Goal: Communication & Community: Share content

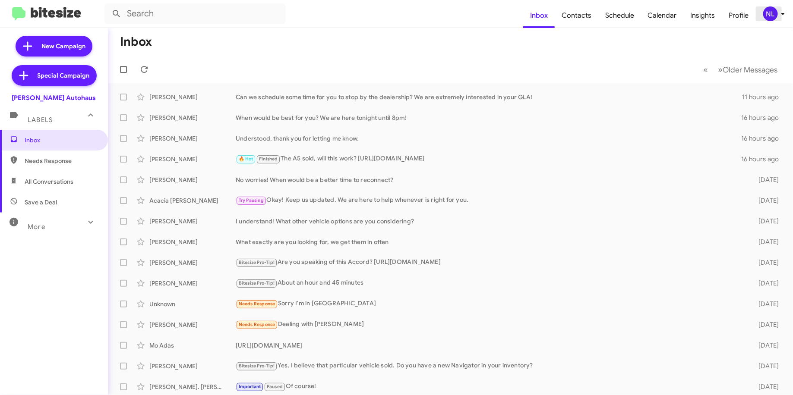
click at [766, 14] on div "NL" at bounding box center [770, 13] width 15 height 15
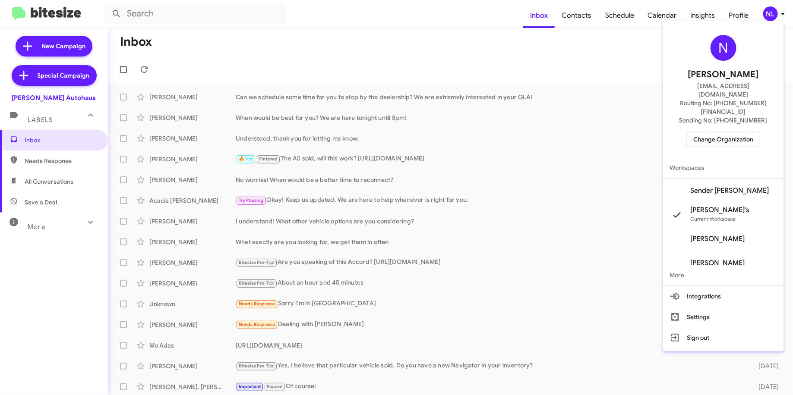
click at [717, 132] on span "Change Organization" at bounding box center [723, 139] width 60 height 15
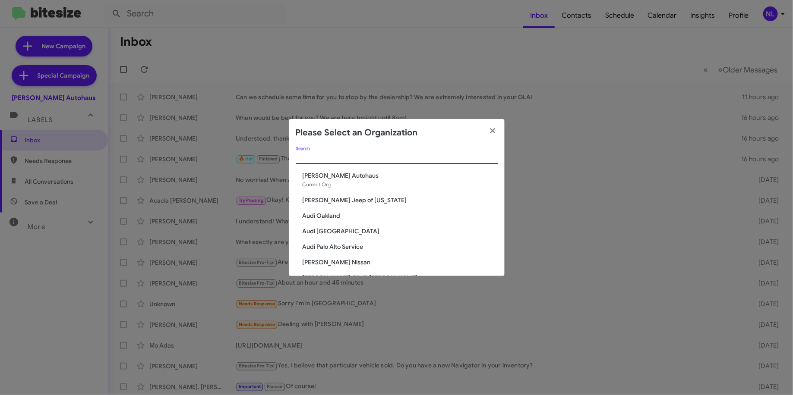
click at [421, 156] on input "Search" at bounding box center [397, 157] width 202 height 7
type input "de"
click at [324, 200] on span "[PERSON_NAME] Chevrolet" at bounding box center [400, 200] width 195 height 9
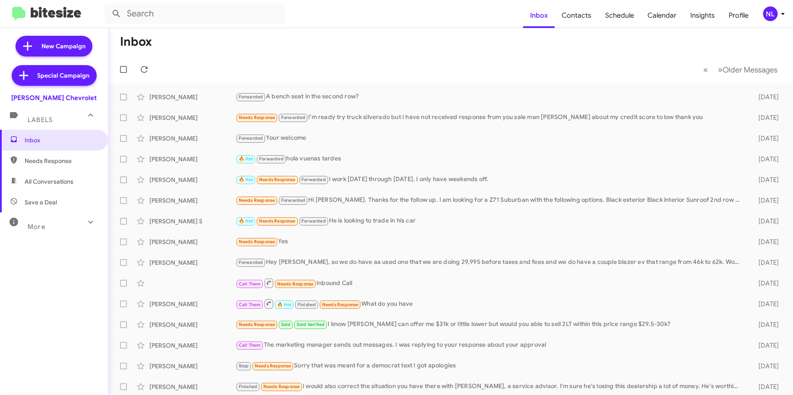
click at [766, 14] on div "NL" at bounding box center [770, 13] width 15 height 15
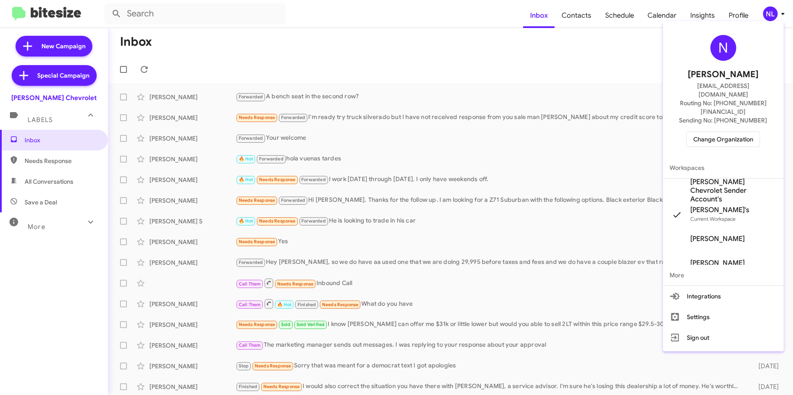
click at [612, 32] on div at bounding box center [396, 197] width 793 height 395
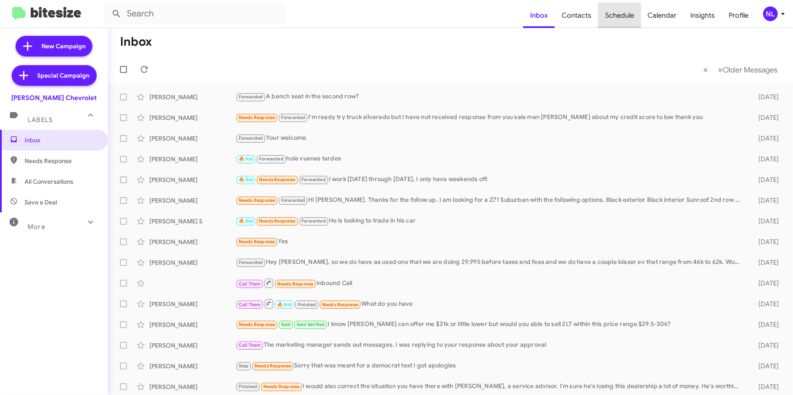
click at [610, 16] on span "Schedule" at bounding box center [619, 15] width 43 height 25
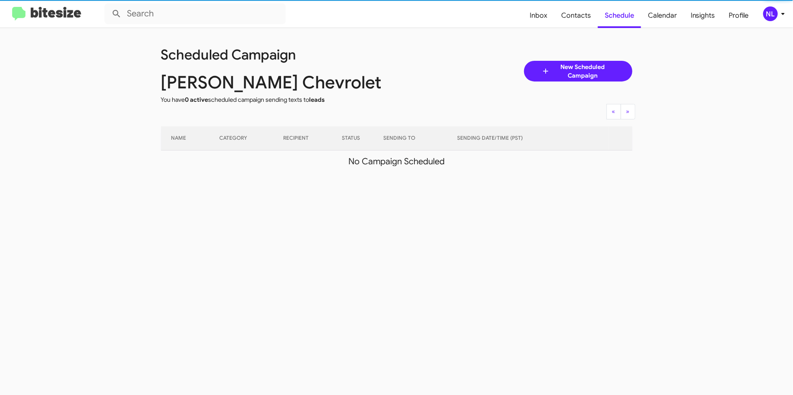
click at [773, 11] on div "NL" at bounding box center [770, 13] width 15 height 15
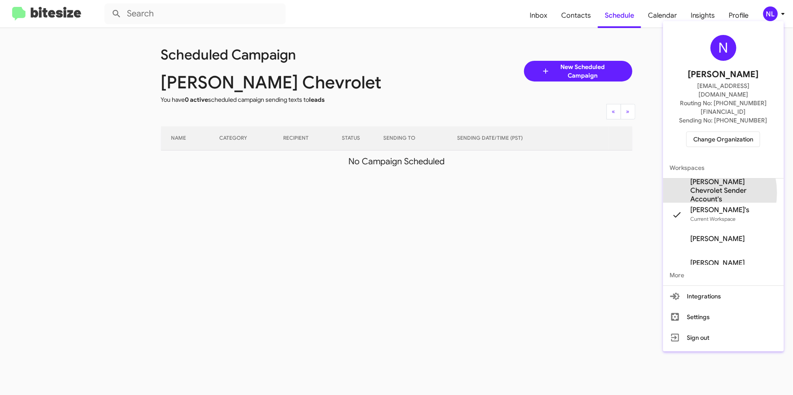
click at [700, 178] on span "[PERSON_NAME] Chevrolet Sender Account's" at bounding box center [734, 191] width 86 height 26
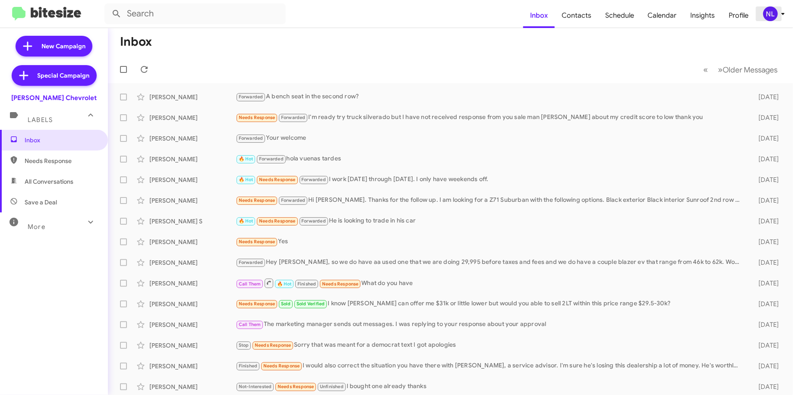
click at [777, 11] on span "NL" at bounding box center [776, 13] width 26 height 15
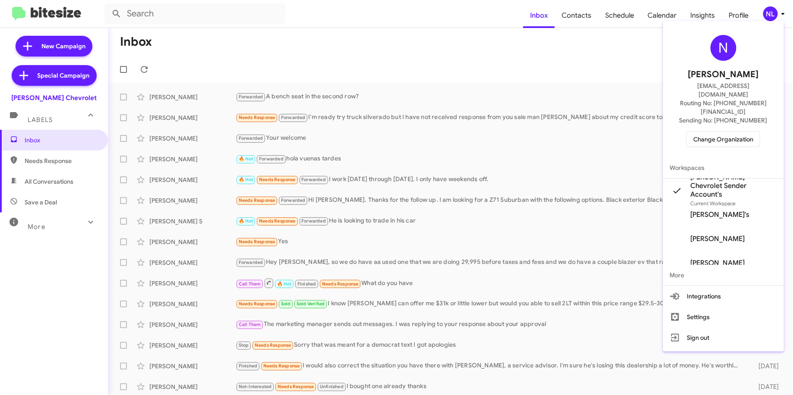
click at [631, 47] on div at bounding box center [396, 197] width 793 height 395
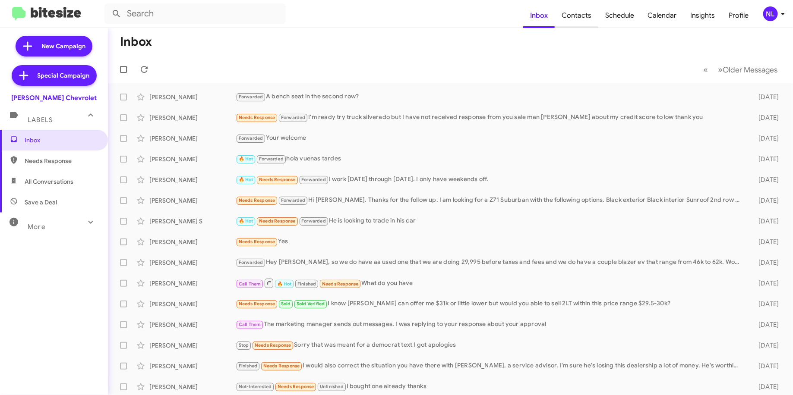
click at [592, 17] on span "Contacts" at bounding box center [577, 15] width 44 height 25
type input "in:groups"
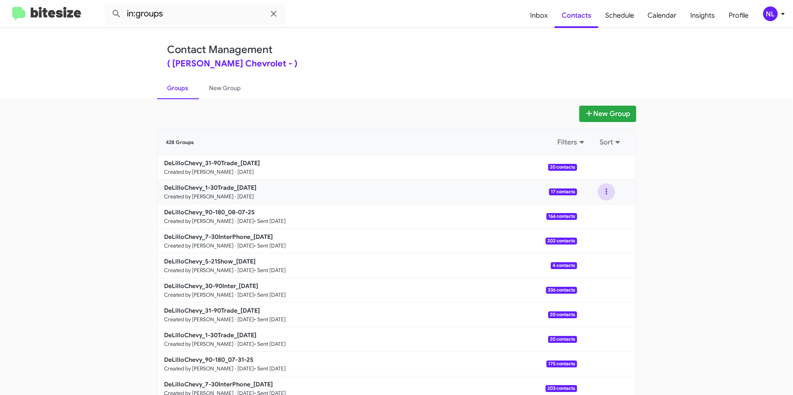
click at [604, 192] on button at bounding box center [606, 191] width 17 height 17
click at [571, 211] on button "View contacts" at bounding box center [580, 215] width 69 height 21
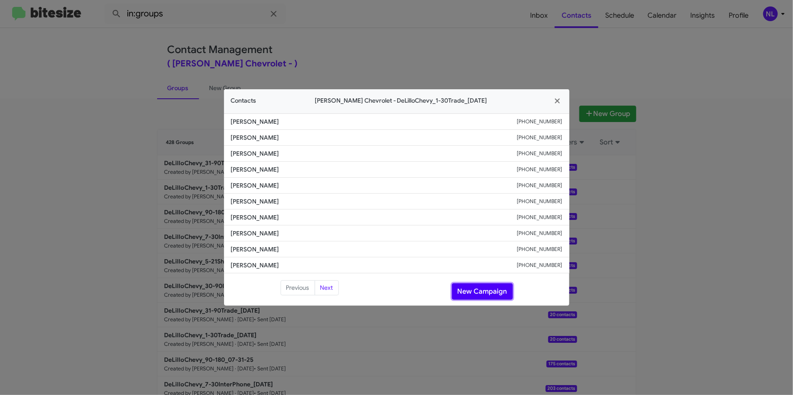
click at [477, 292] on button "New Campaign" at bounding box center [482, 292] width 61 height 16
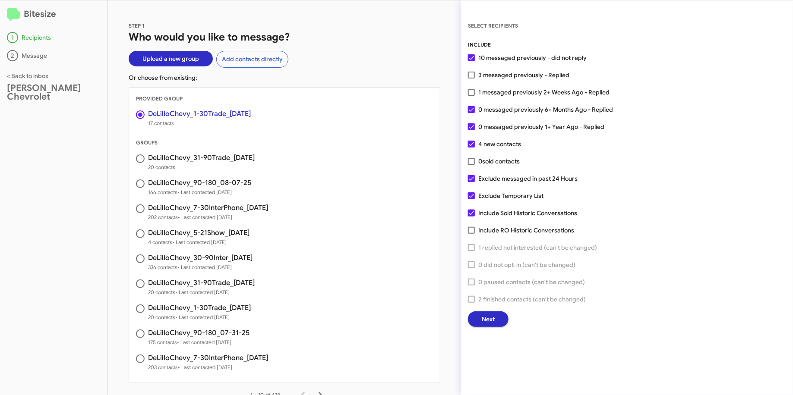
click at [492, 316] on span "Next" at bounding box center [488, 320] width 13 height 16
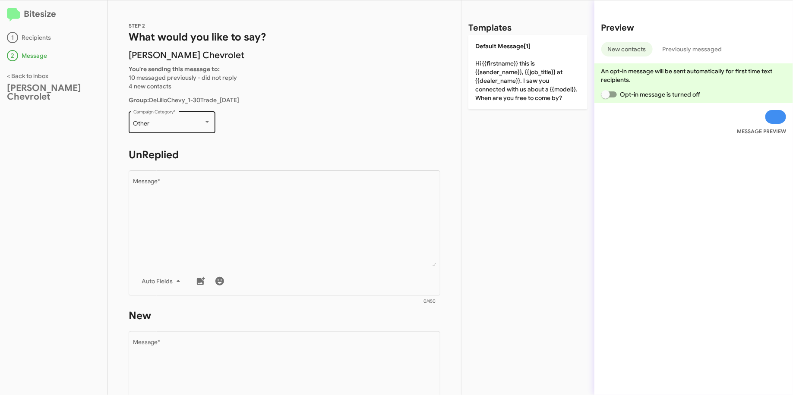
click at [178, 117] on div "Other Campaign Category *" at bounding box center [172, 122] width 78 height 24
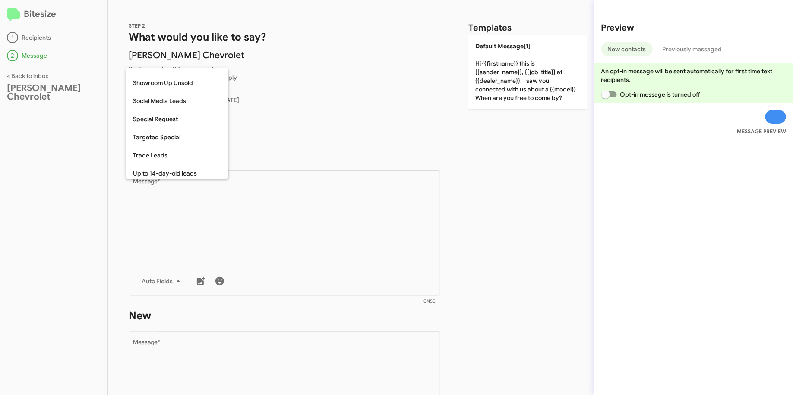
scroll to position [330, 0]
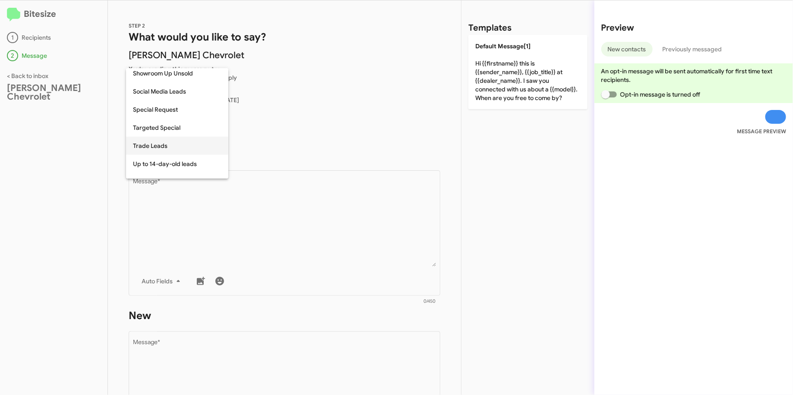
click at [165, 143] on span "Trade Leads" at bounding box center [177, 146] width 88 height 18
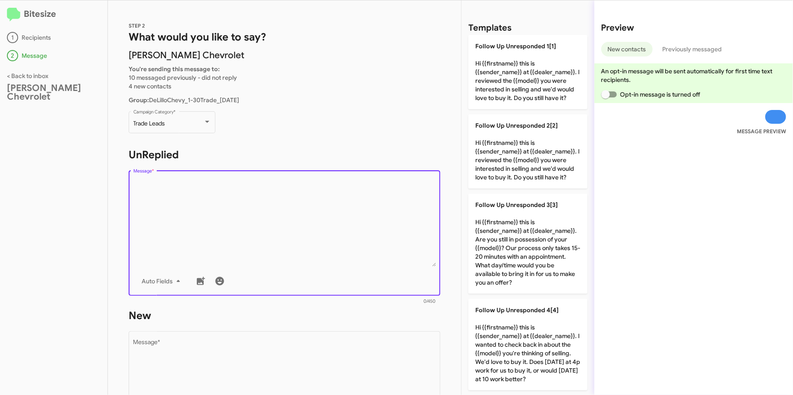
click at [174, 197] on textarea "Message *" at bounding box center [284, 223] width 303 height 88
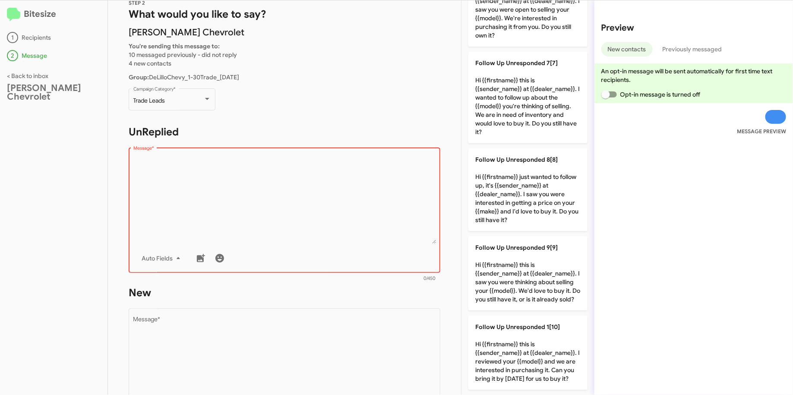
scroll to position [597, 0]
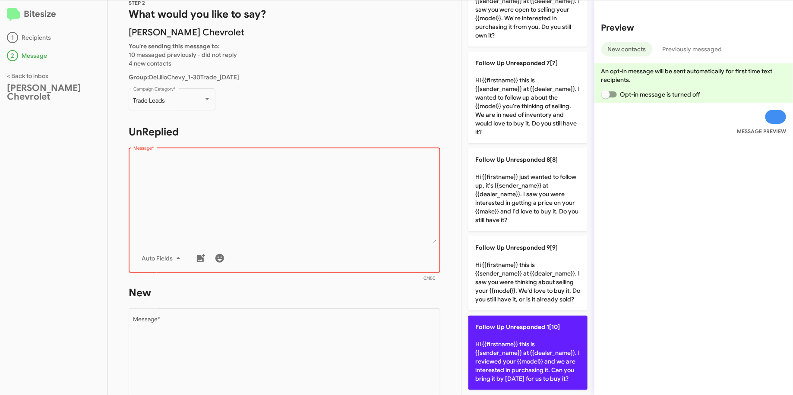
click at [509, 323] on p "Follow Up Unresponded 1[10] Hi {{firstname}} this is {{sender_name}} at {{deale…" at bounding box center [527, 353] width 119 height 74
type textarea "Hi {{firstname}} this is {{sender_name}} at {{dealer_name}}. I reviewed your {{…"
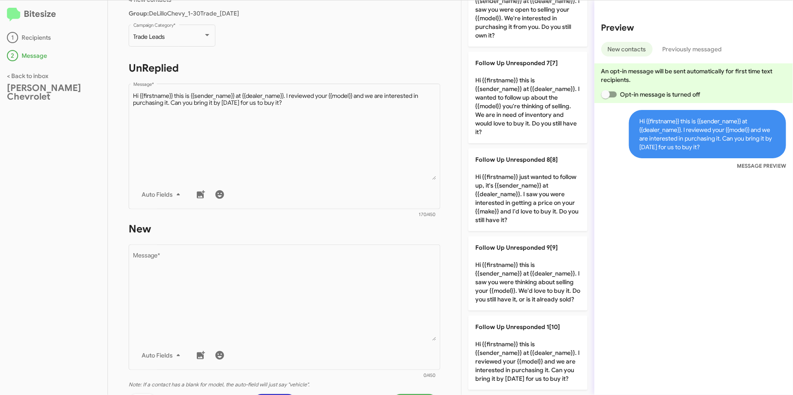
scroll to position [0, 0]
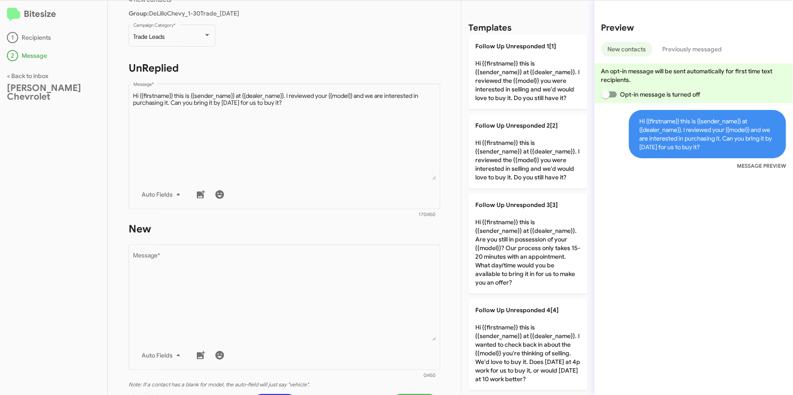
click at [369, 282] on textarea "Message *" at bounding box center [284, 297] width 303 height 88
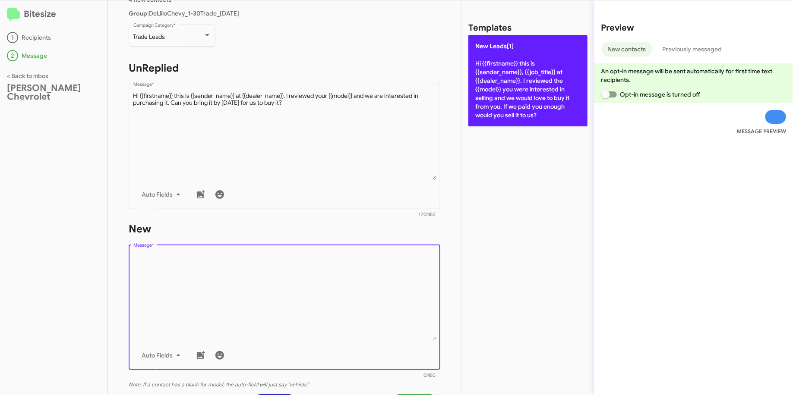
click at [519, 118] on p "New Leads[1] Hi {{firstname}} this is {{sender_name}}, {{job_title}} at {{deale…" at bounding box center [527, 81] width 119 height 92
type textarea "Hi {{firstname}} this is {{sender_name}}, {{job_title}} at {{dealer_name}}. I r…"
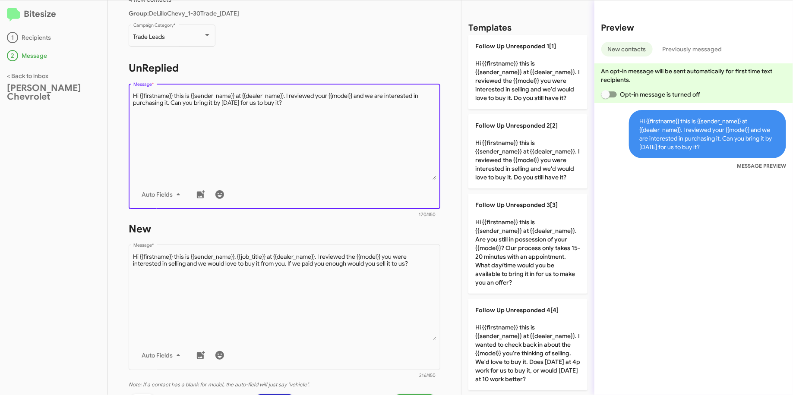
click at [336, 135] on textarea "Message *" at bounding box center [284, 136] width 303 height 88
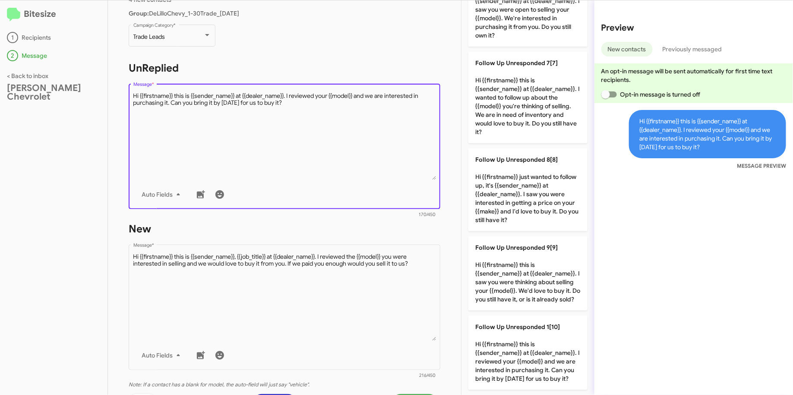
scroll to position [597, 0]
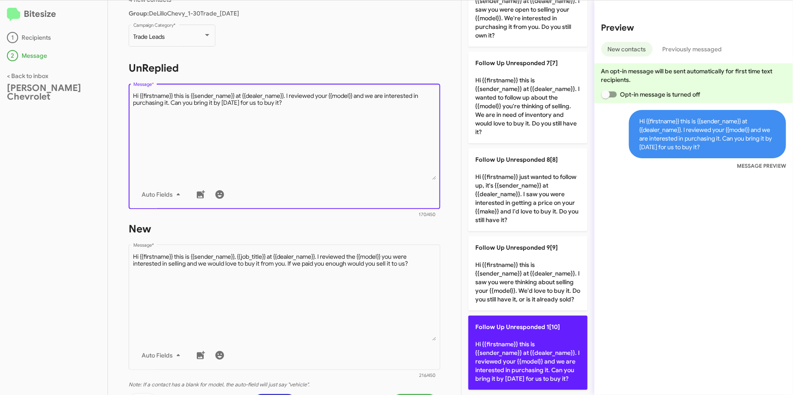
click at [492, 333] on p "Follow Up Unresponded 1[10] Hi {{firstname}} this is {{sender_name}} at {{deale…" at bounding box center [527, 353] width 119 height 74
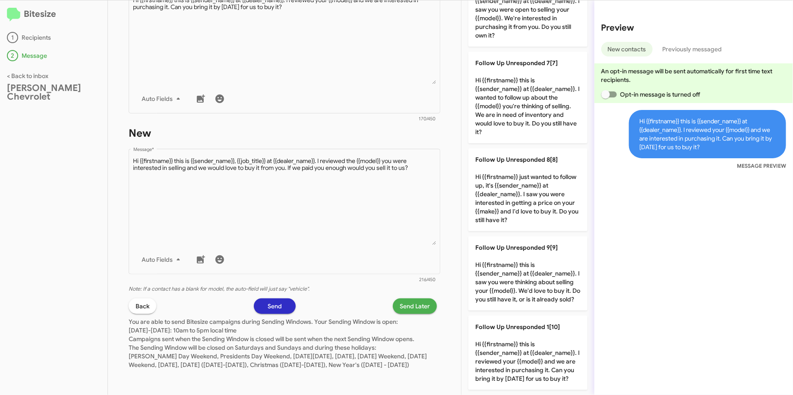
scroll to position [191, 0]
click at [348, 237] on div "Drop image here to insert Auto Fields Message *" at bounding box center [284, 210] width 303 height 127
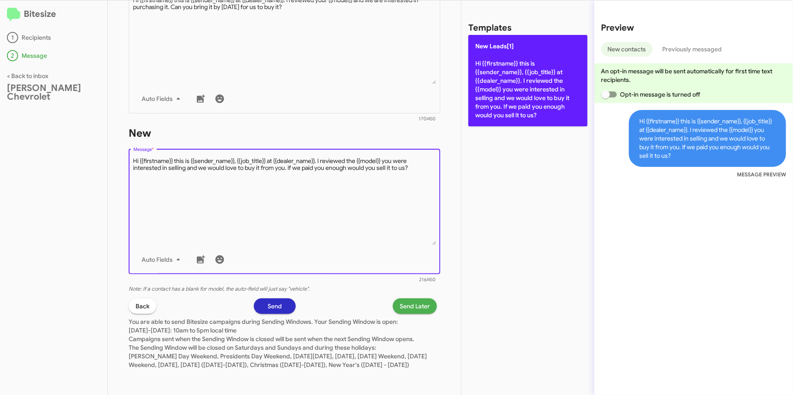
click at [514, 115] on p "New Leads[1] Hi {{firstname}} this is {{sender_name}}, {{job_title}} at {{deale…" at bounding box center [527, 81] width 119 height 92
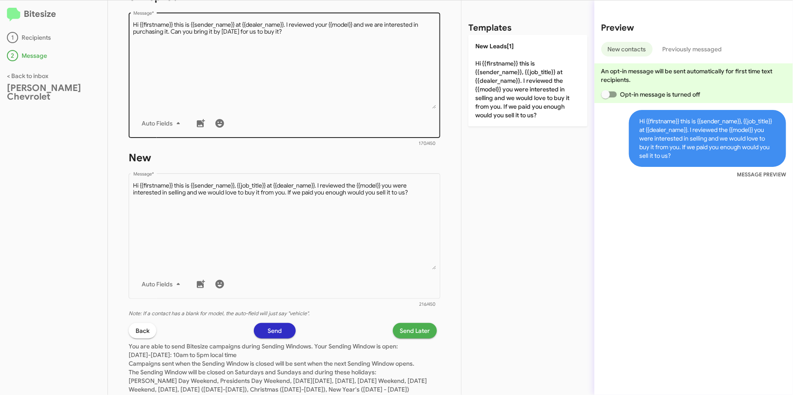
scroll to position [191, 0]
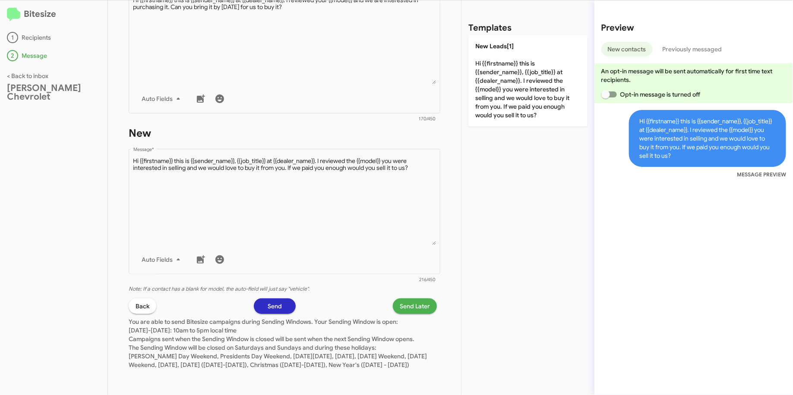
click at [400, 299] on span "Send Later" at bounding box center [415, 307] width 30 height 16
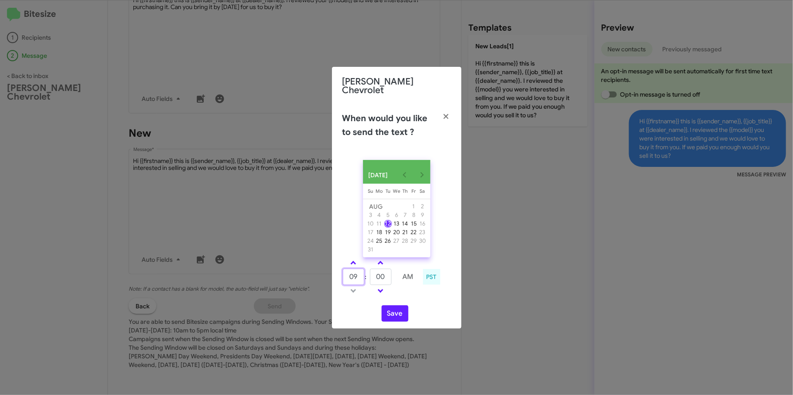
drag, startPoint x: 358, startPoint y: 277, endPoint x: 336, endPoint y: 277, distance: 21.6
click at [336, 277] on div "09 : 00 AM PST" at bounding box center [397, 278] width 122 height 41
type input "01"
type input "07"
click at [393, 316] on button "Save" at bounding box center [395, 314] width 27 height 16
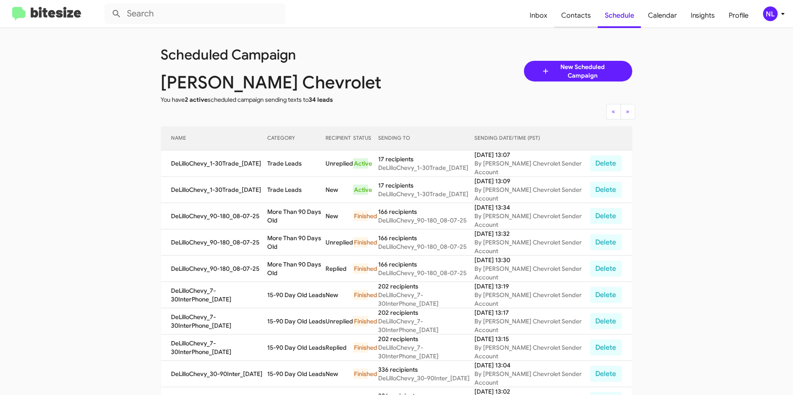
click at [578, 18] on span "Contacts" at bounding box center [576, 15] width 44 height 25
type input "in:groups"
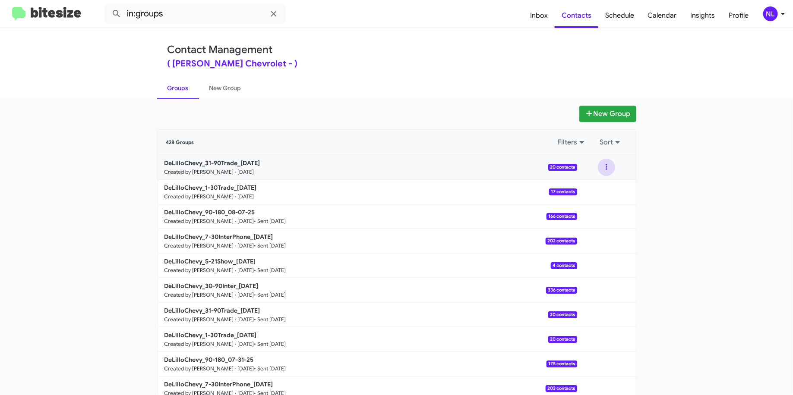
click at [601, 167] on button at bounding box center [606, 167] width 17 height 17
click at [572, 188] on button "View contacts" at bounding box center [580, 190] width 69 height 21
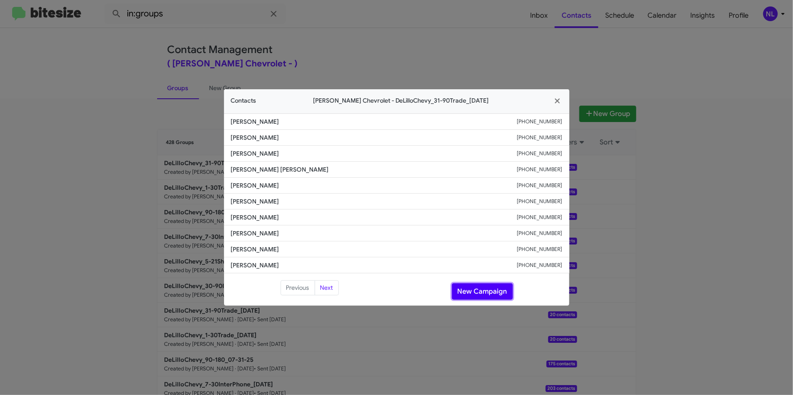
click at [486, 285] on button "New Campaign" at bounding box center [482, 292] width 61 height 16
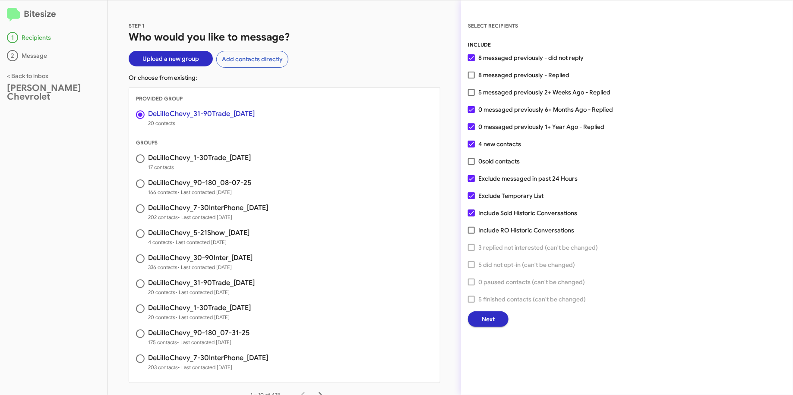
click at [486, 321] on span "Next" at bounding box center [488, 320] width 13 height 16
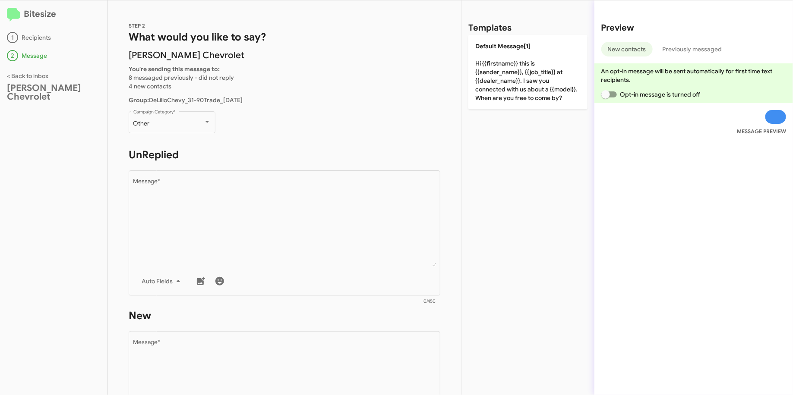
click at [193, 137] on div "Other Campaign Category *" at bounding box center [172, 126] width 87 height 30
click at [192, 131] on div "Other Campaign Category *" at bounding box center [172, 122] width 78 height 24
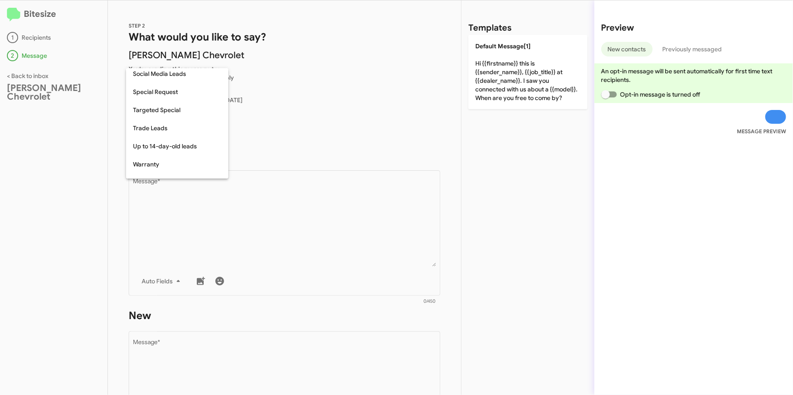
scroll to position [360, 0]
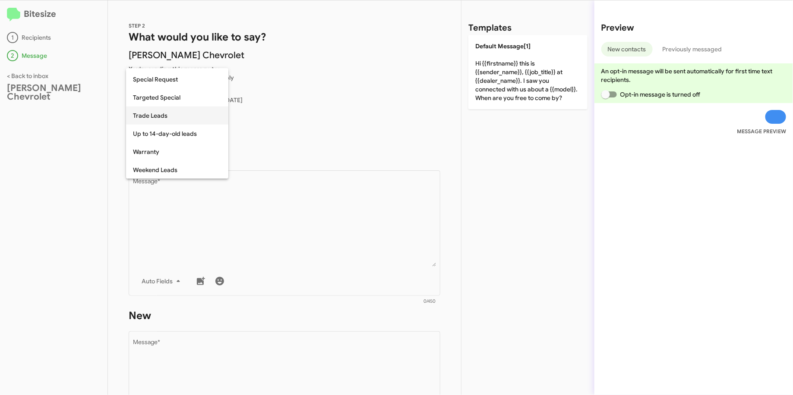
click at [178, 121] on span "Trade Leads" at bounding box center [177, 116] width 88 height 18
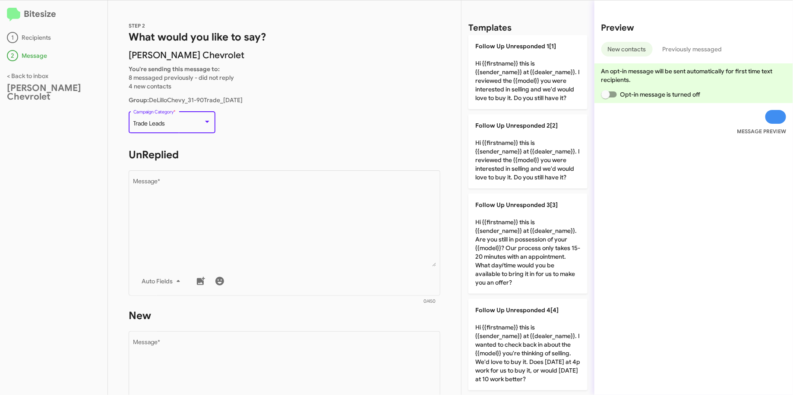
drag, startPoint x: 192, startPoint y: 124, endPoint x: 126, endPoint y: 125, distance: 65.2
click at [126, 125] on div "STEP 2 What would you like to say? [PERSON_NAME] Chevrolet You're sending this …" at bounding box center [284, 197] width 353 height 395
copy div "Trade Leads"
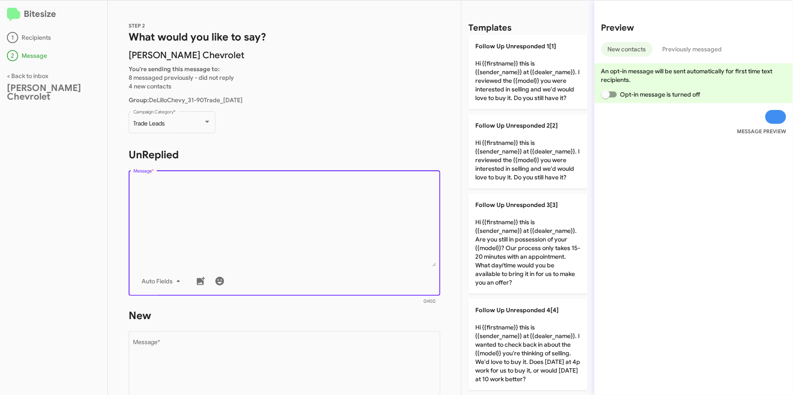
click at [278, 212] on textarea "Message *" at bounding box center [284, 223] width 303 height 88
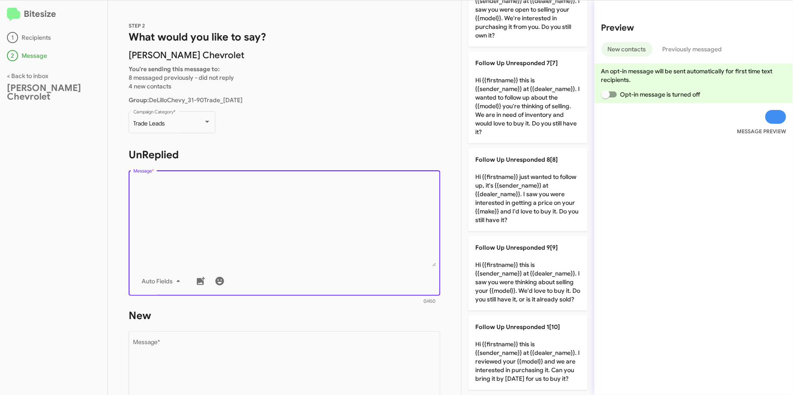
scroll to position [597, 0]
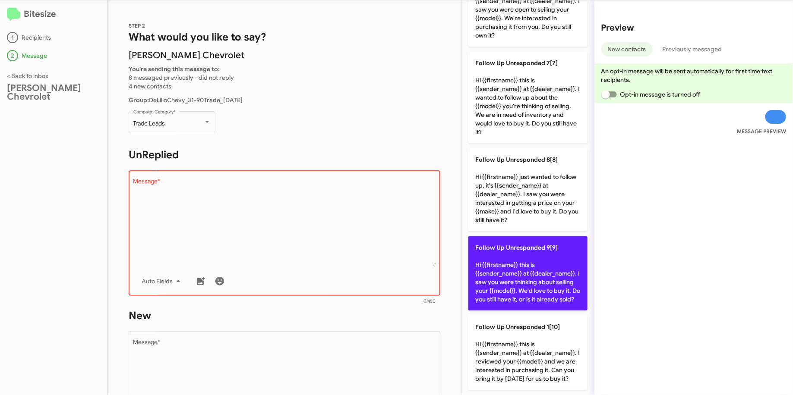
click at [500, 239] on p "Follow Up Unresponded 9[9] Hi {{firstname}} this is {{sender_name}} at {{dealer…" at bounding box center [527, 274] width 119 height 74
type textarea "Hi {{firstname}} this is {{sender_name}} at {{dealer_name}}. I saw you were thi…"
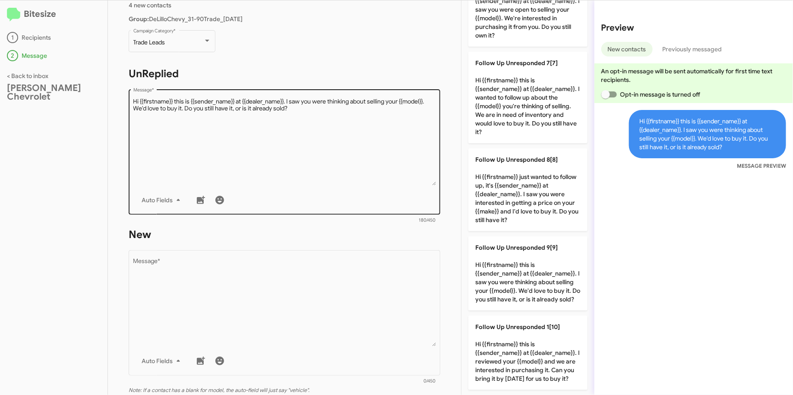
scroll to position [181, 0]
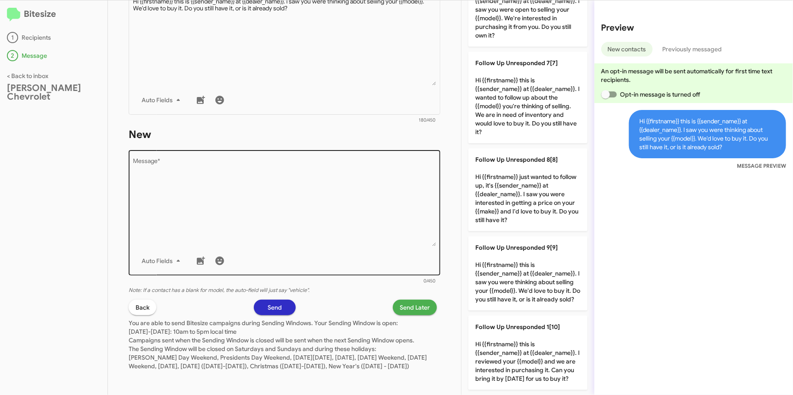
click at [297, 196] on textarea "Message *" at bounding box center [284, 202] width 303 height 88
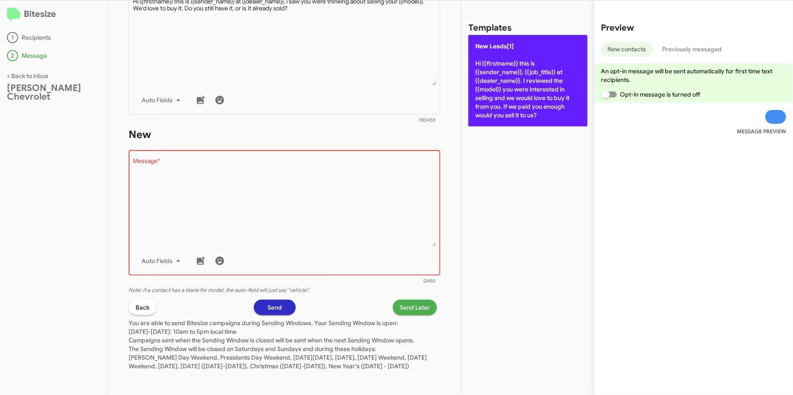
click at [486, 96] on p "New Leads[1] Hi {{firstname}} this is {{sender_name}}, {{job_title}} at {{deale…" at bounding box center [527, 81] width 119 height 92
type textarea "Hi {{firstname}} this is {{sender_name}}, {{job_title}} at {{dealer_name}}. I r…"
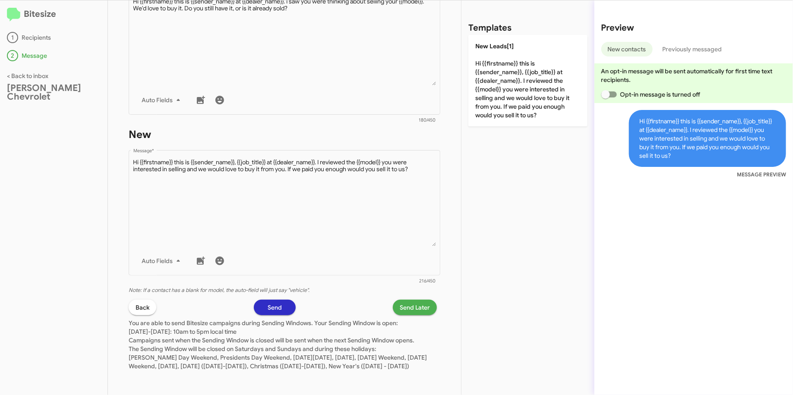
click at [400, 306] on span "Send Later" at bounding box center [415, 308] width 30 height 16
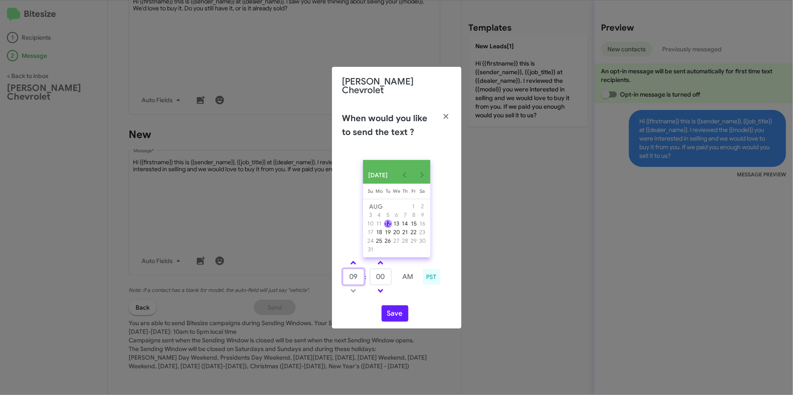
drag, startPoint x: 359, startPoint y: 279, endPoint x: 340, endPoint y: 278, distance: 18.6
click at [340, 278] on div "09 : 00 AM PST" at bounding box center [397, 278] width 122 height 41
type input "01"
type input "14"
click at [397, 308] on button "Save" at bounding box center [395, 314] width 27 height 16
